Goal: Transaction & Acquisition: Purchase product/service

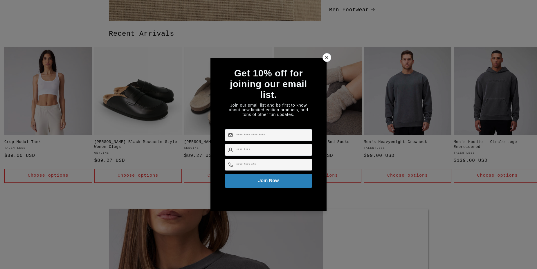
scroll to position [0, 537]
click at [326, 54] on icon at bounding box center [327, 57] width 6 height 6
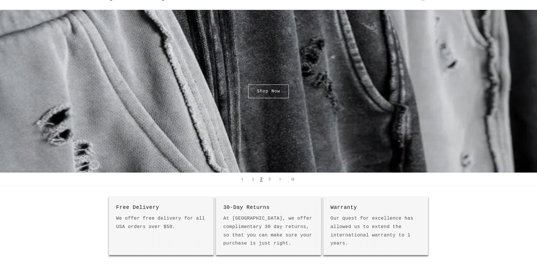
scroll to position [0, 0]
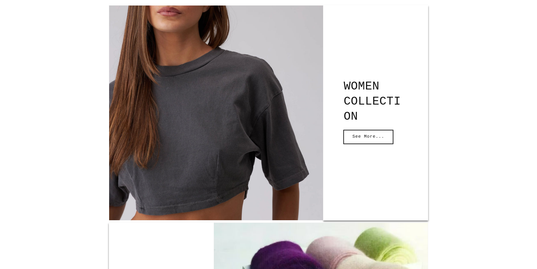
click at [369, 137] on link "See More..." at bounding box center [368, 137] width 49 height 14
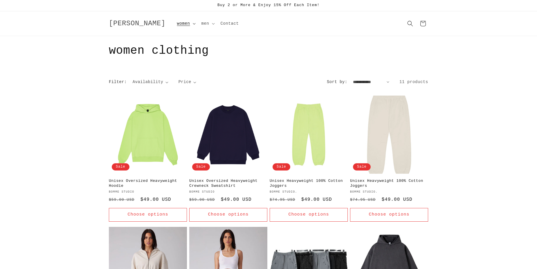
click at [177, 24] on span "women" at bounding box center [183, 23] width 13 height 5
click at [174, 37] on link "women clothing" at bounding box center [202, 38] width 57 height 10
click at [353, 83] on select "**********" at bounding box center [369, 82] width 33 height 6
